Goal: Information Seeking & Learning: Learn about a topic

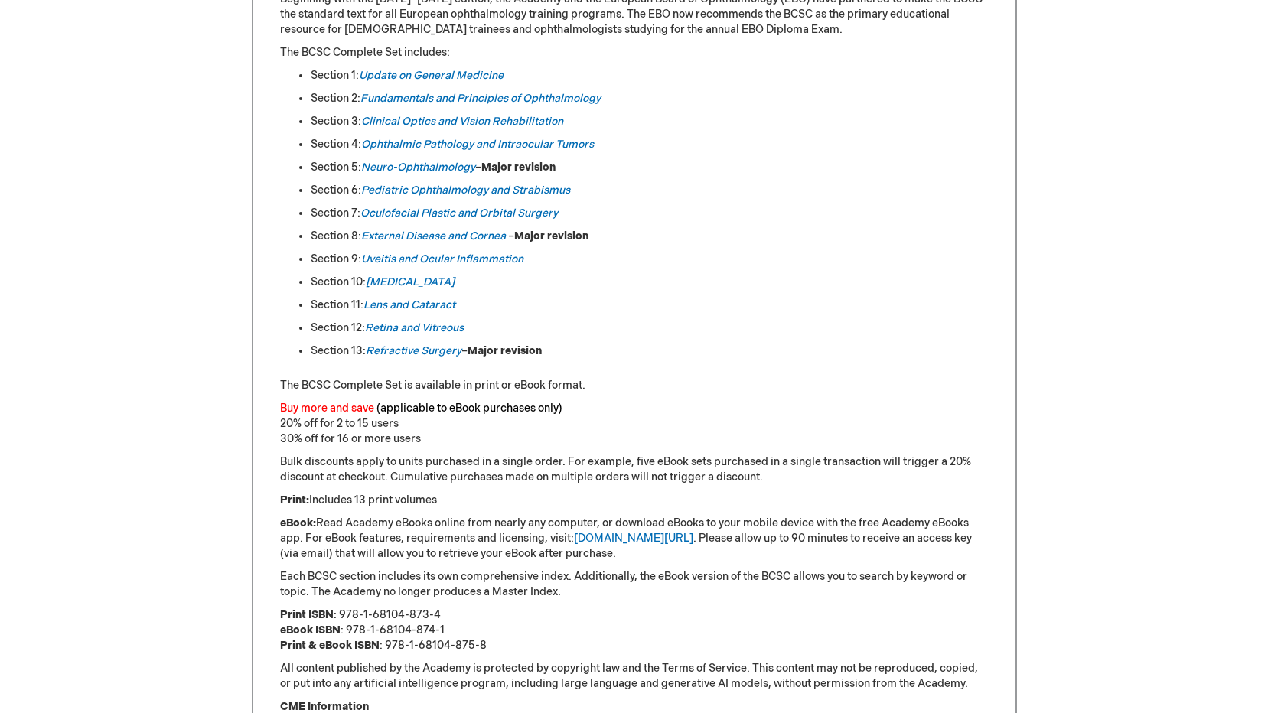
scroll to position [765, 0]
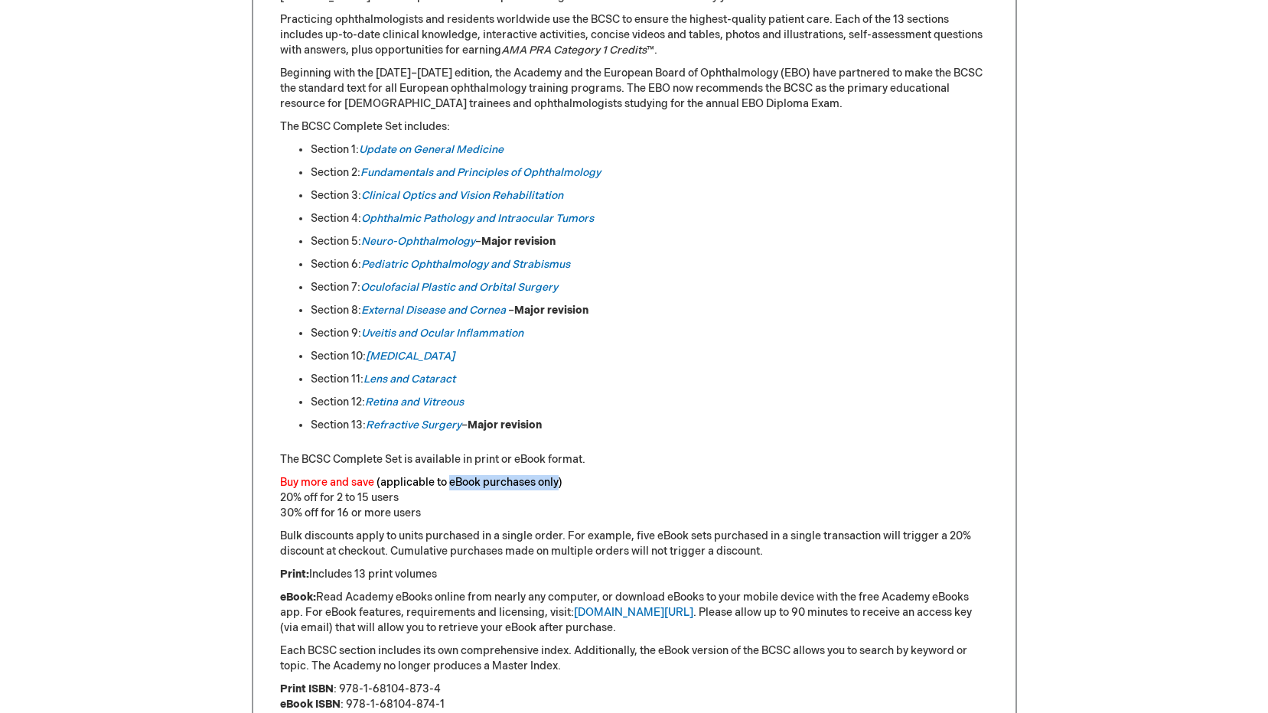
drag, startPoint x: 448, startPoint y: 481, endPoint x: 558, endPoint y: 487, distance: 110.3
click at [558, 487] on font "(applicable to eBook purchases only)" at bounding box center [469, 482] width 186 height 13
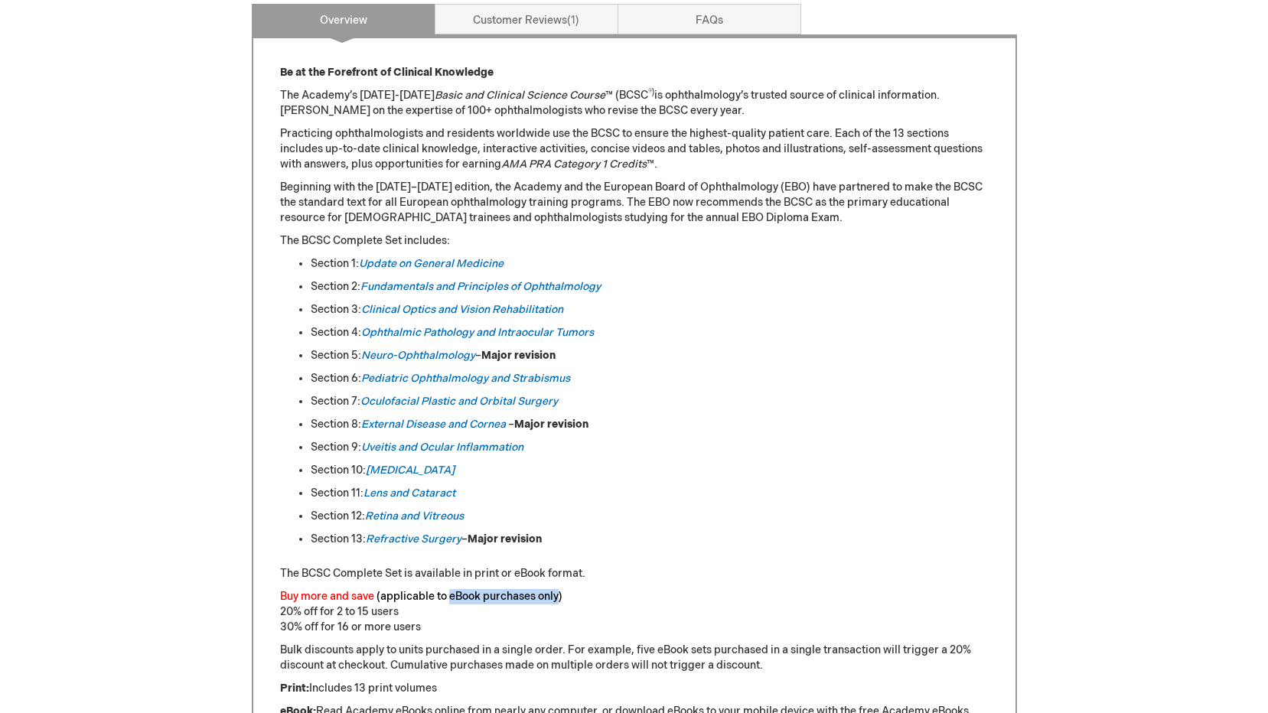
scroll to position [689, 0]
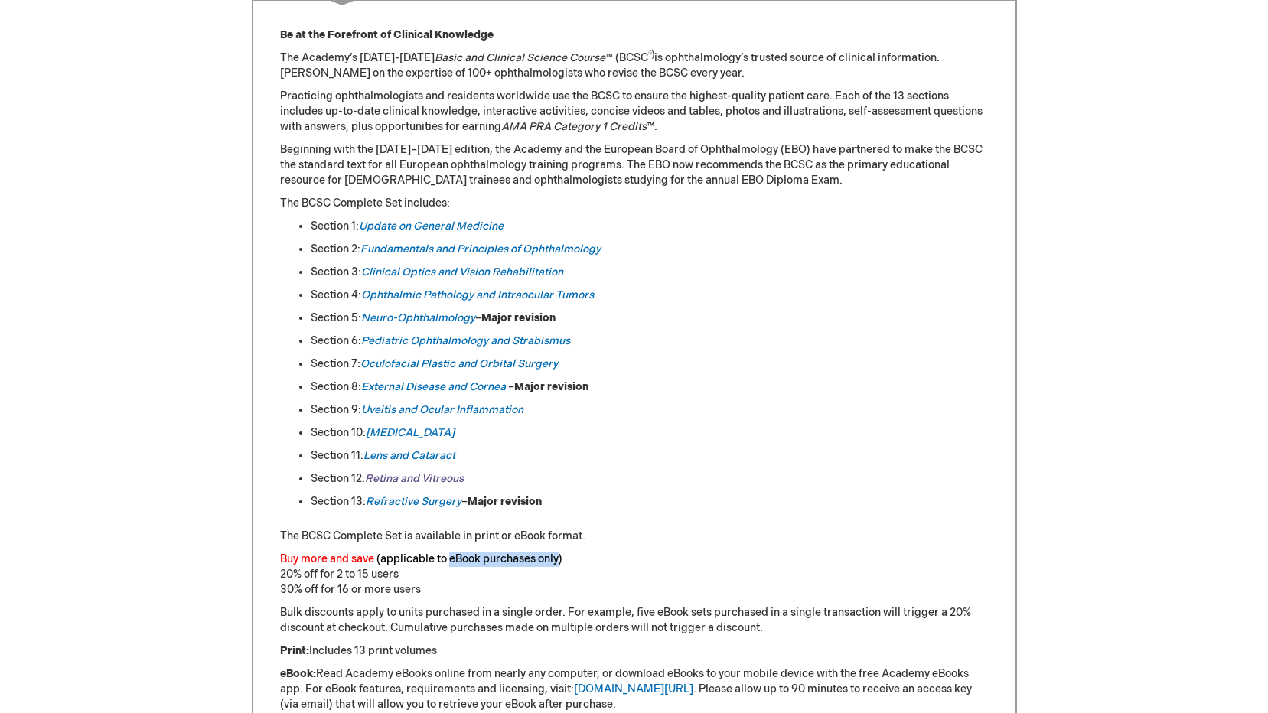
click at [419, 476] on link "Retina and Vitreous" at bounding box center [414, 478] width 99 height 13
click at [419, 475] on link "Retina and Vitreous" at bounding box center [414, 478] width 99 height 13
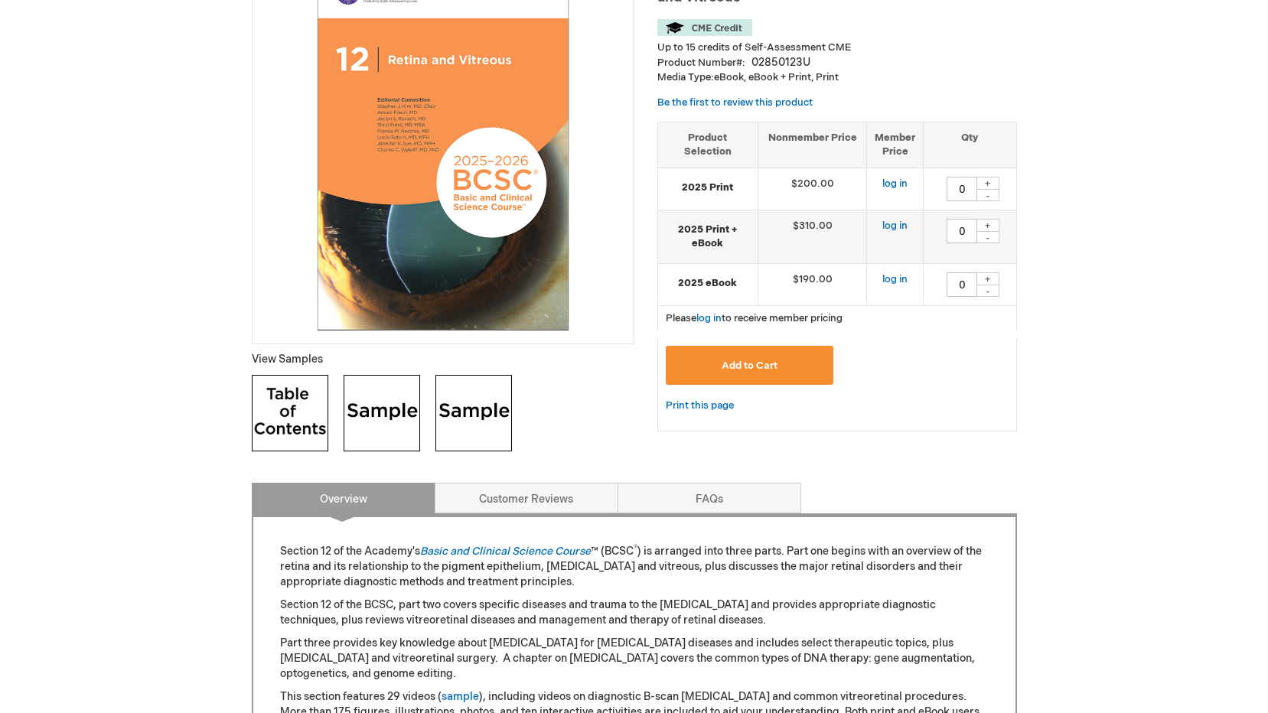
scroll to position [77, 0]
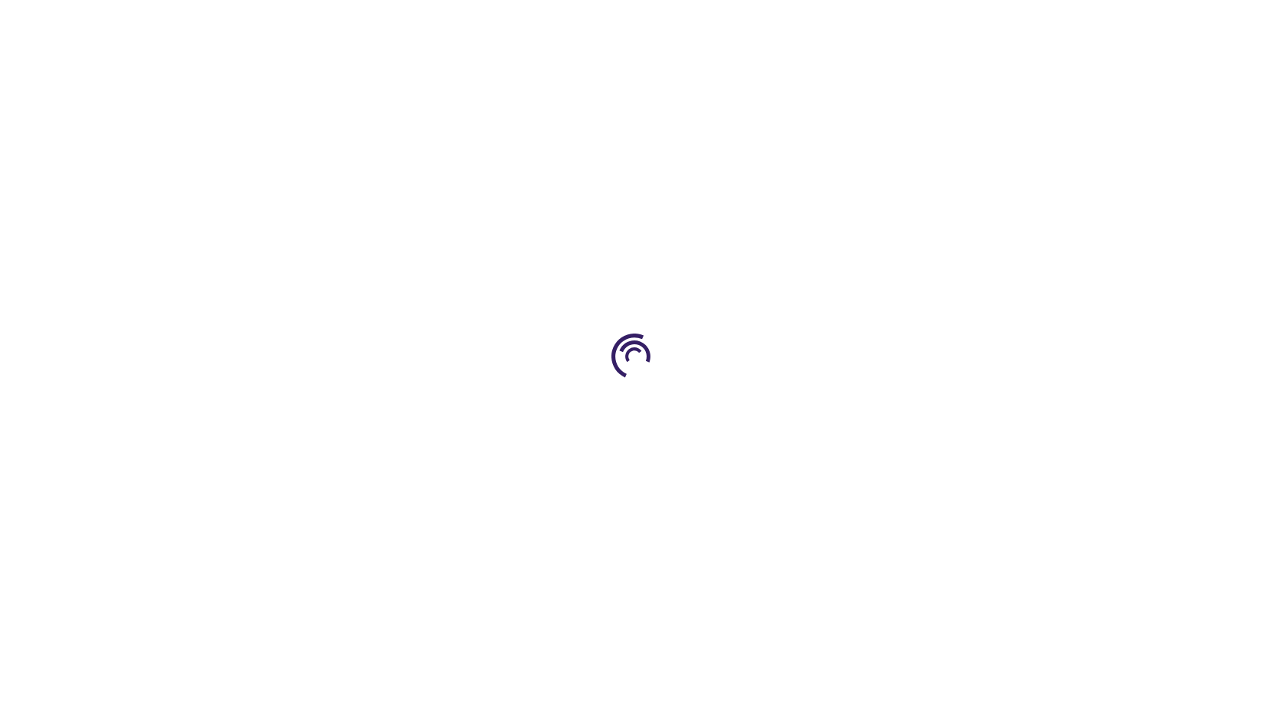
scroll to position [689, 0]
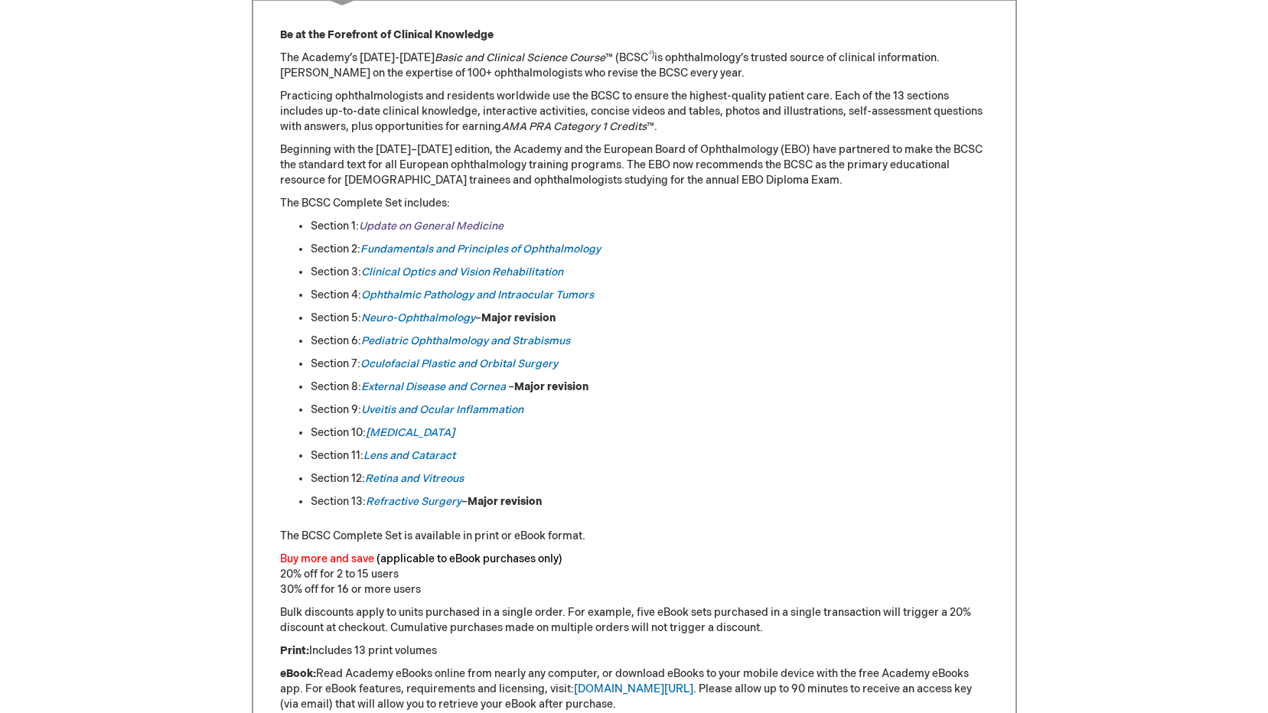
click at [456, 227] on link "Update on General Medicine" at bounding box center [431, 226] width 145 height 13
